Goal: Understand site structure: Grasp the organization and layout of the website

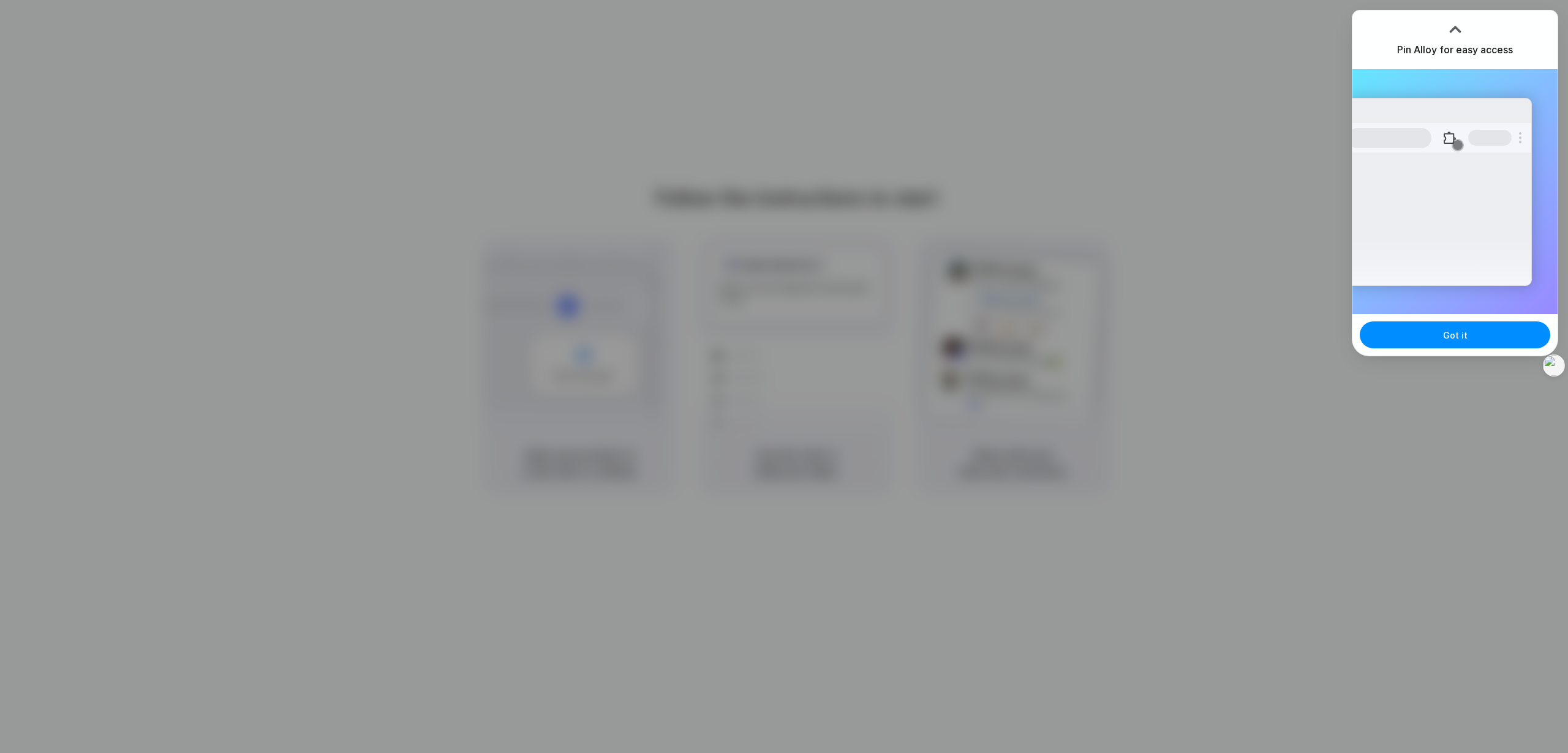
click at [1456, 24] on div at bounding box center [1455, 27] width 19 height 19
